Goal: Register for event/course

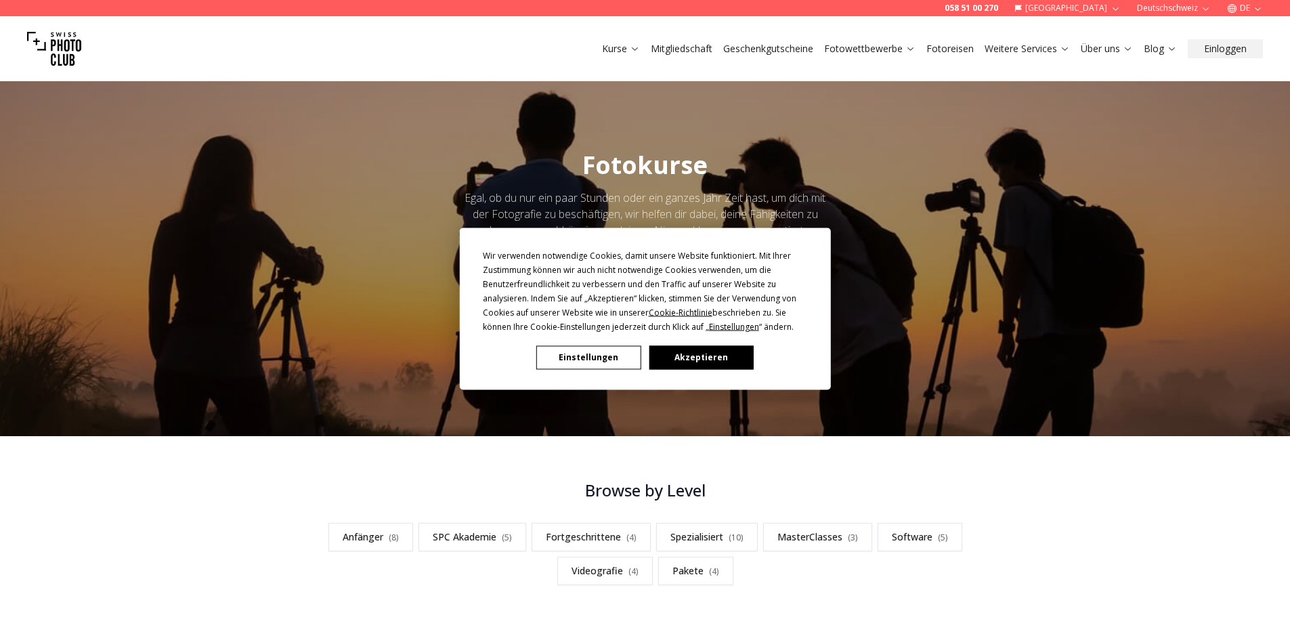
click at [722, 356] on button "Akzeptieren" at bounding box center [701, 357] width 104 height 24
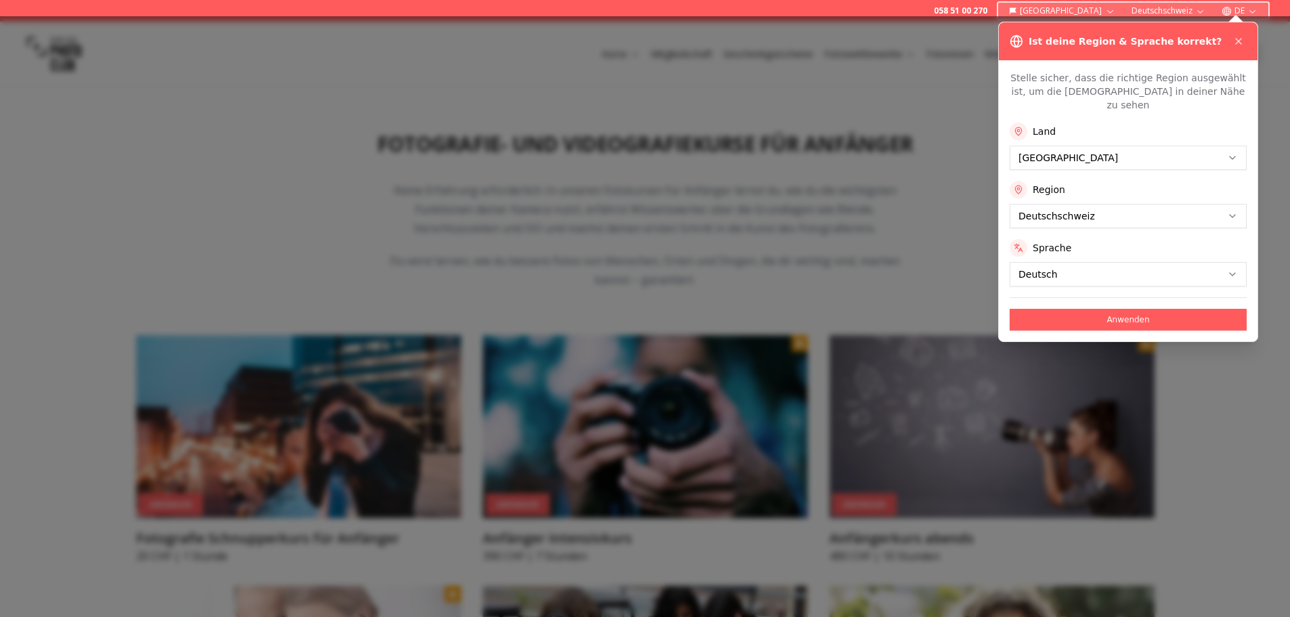
scroll to position [526, 0]
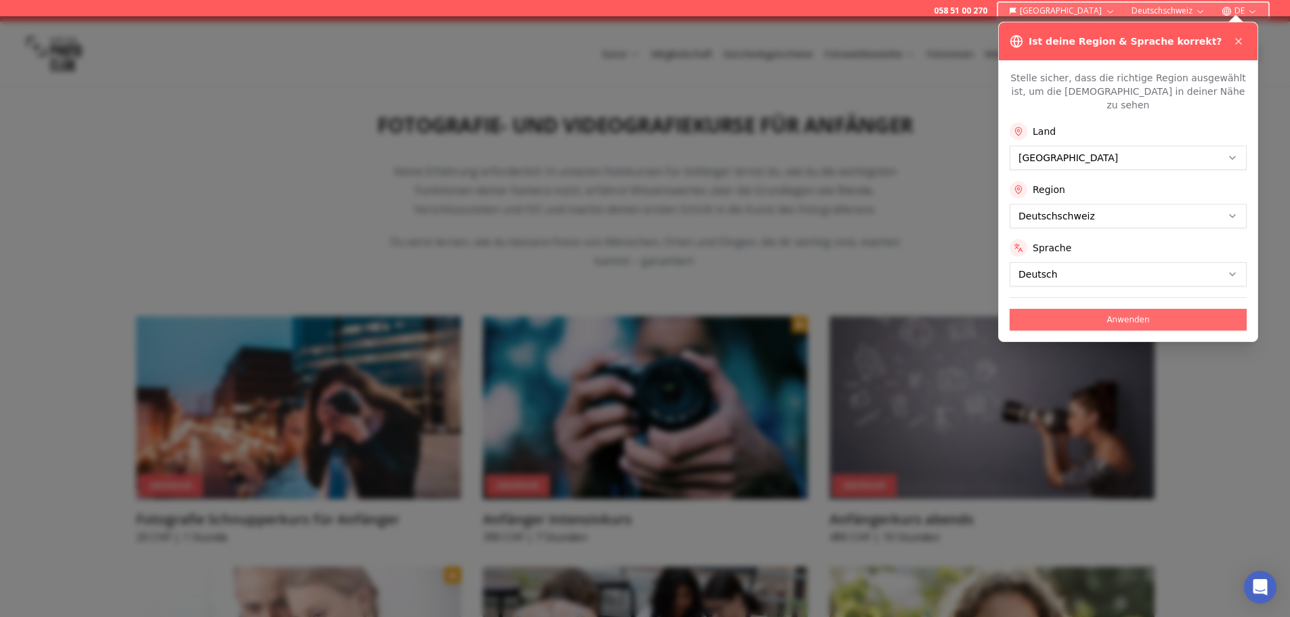
click at [1157, 309] on button "Anwenden" at bounding box center [1127, 320] width 237 height 22
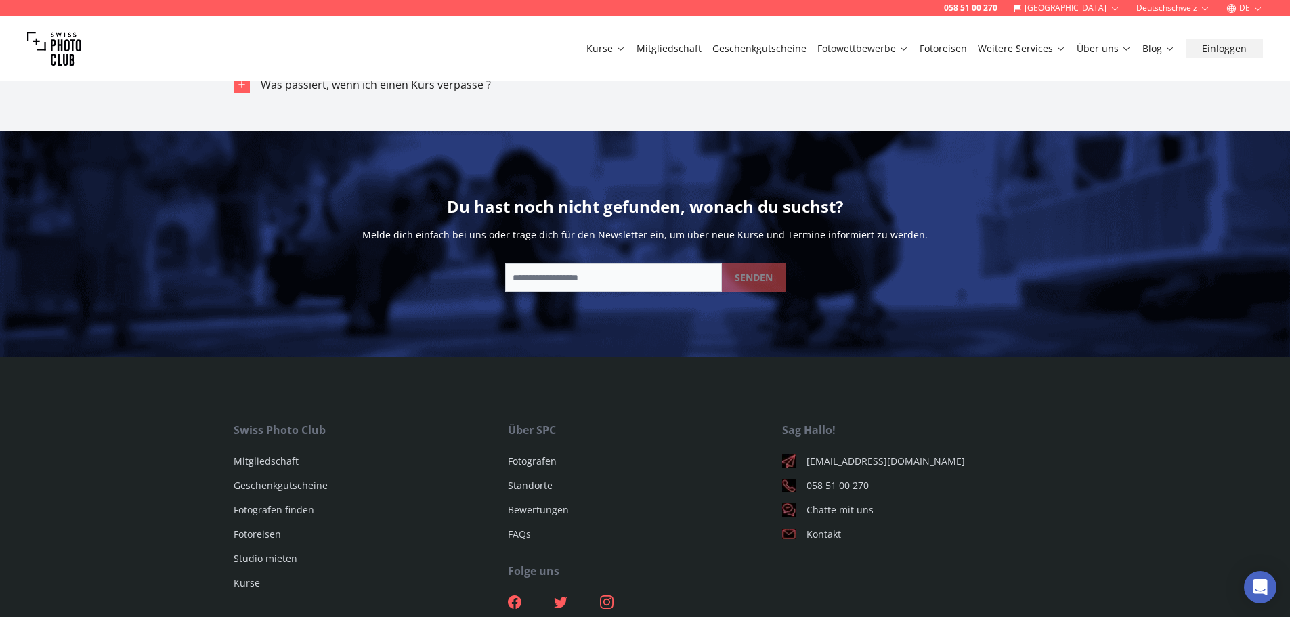
scroll to position [8232, 0]
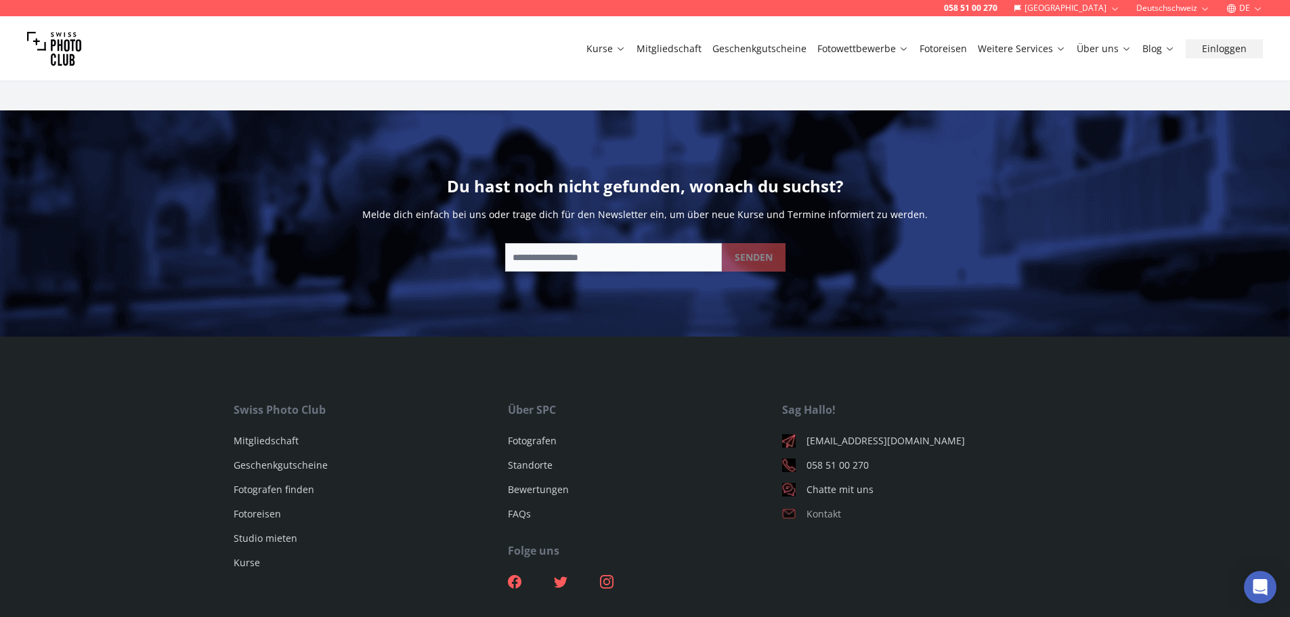
click at [819, 513] on link "Kontakt" at bounding box center [919, 514] width 274 height 14
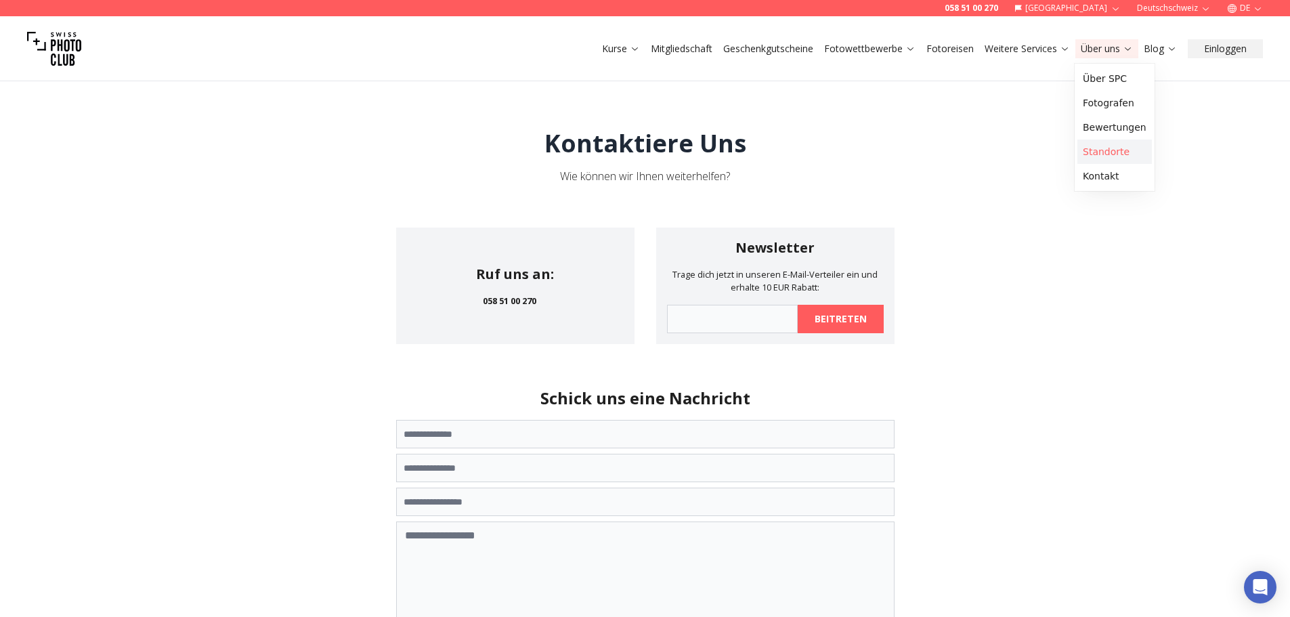
click at [1116, 147] on link "Standorte" at bounding box center [1114, 151] width 74 height 24
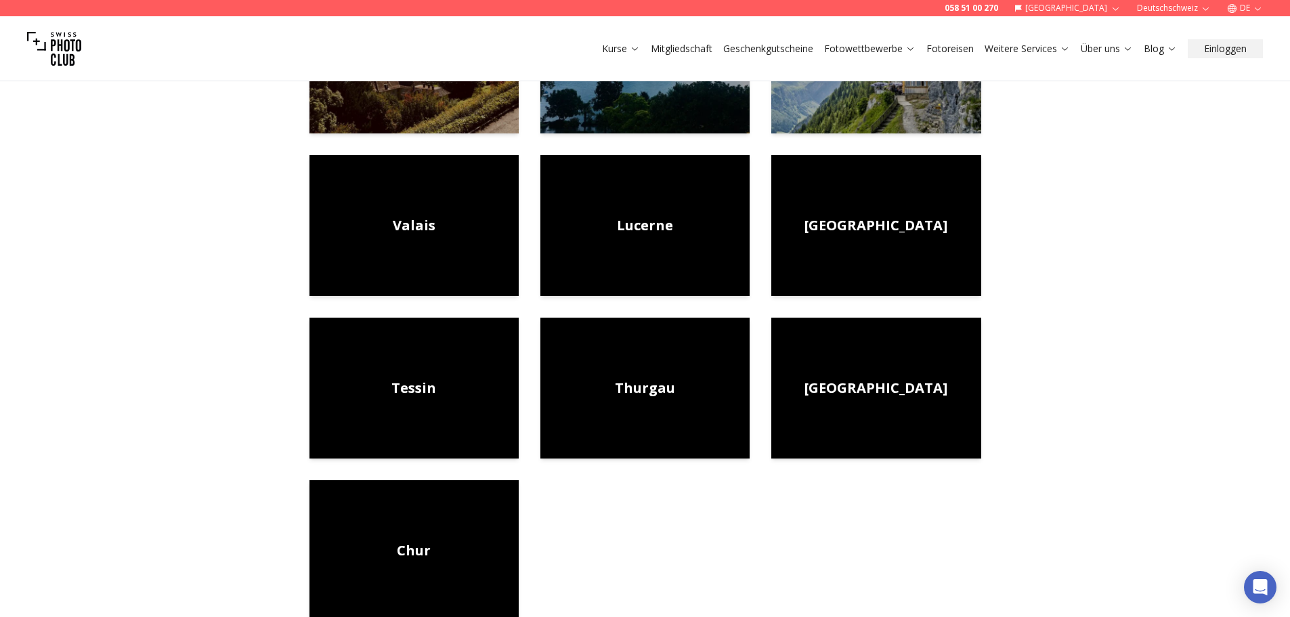
scroll to position [616, 0]
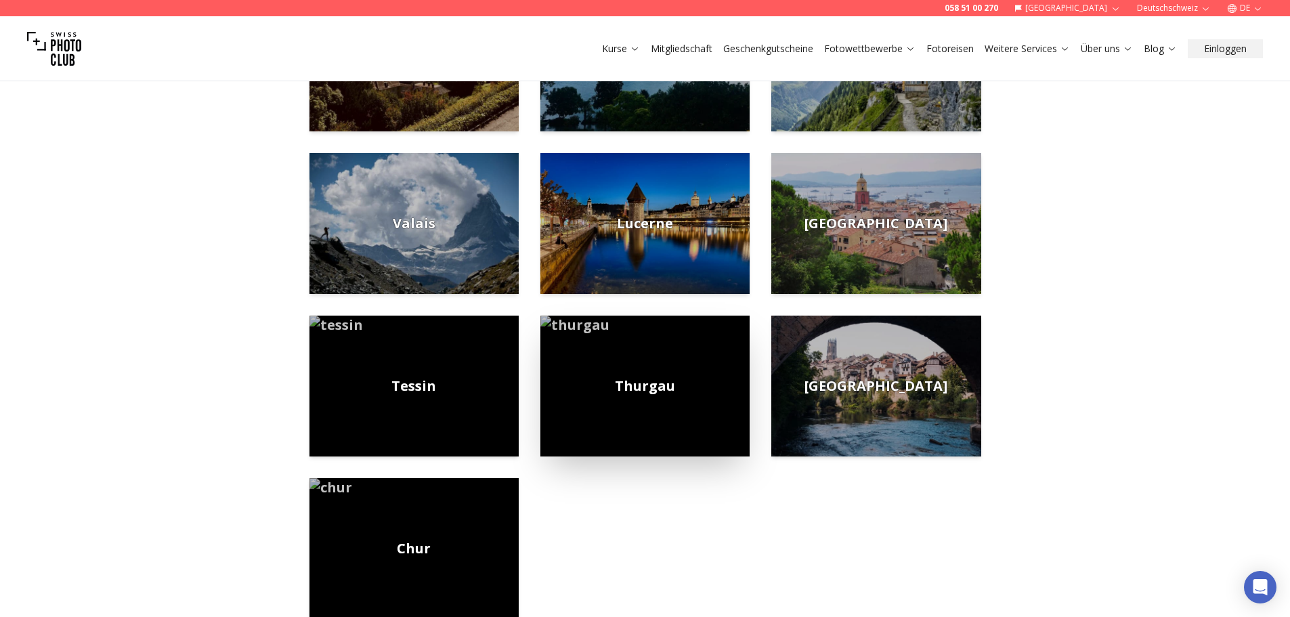
click at [646, 387] on span "Thurgau" at bounding box center [645, 385] width 60 height 19
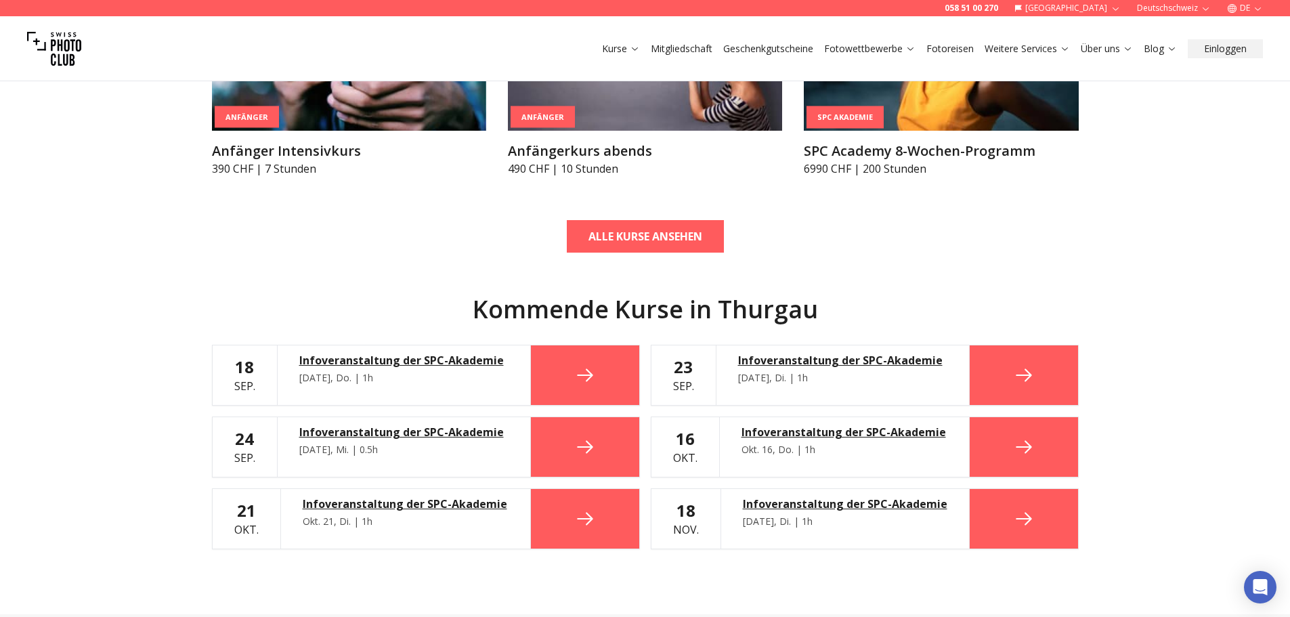
scroll to position [575, 0]
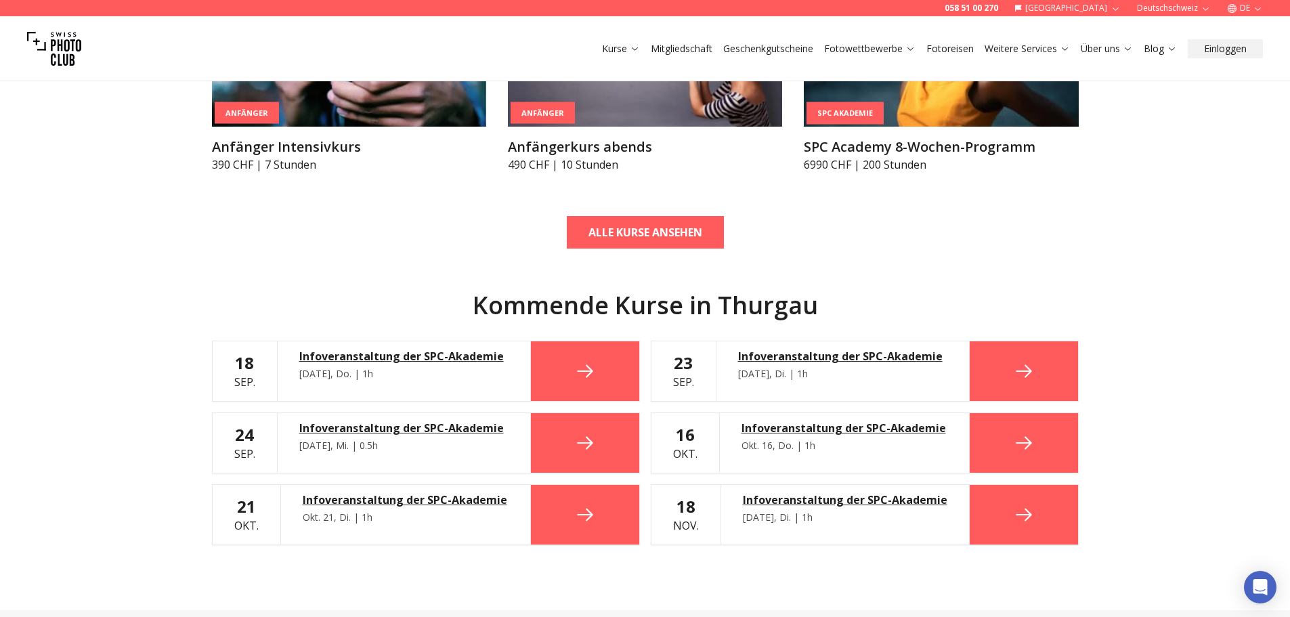
click at [578, 364] on icon at bounding box center [585, 371] width 22 height 22
